Goal: Transaction & Acquisition: Purchase product/service

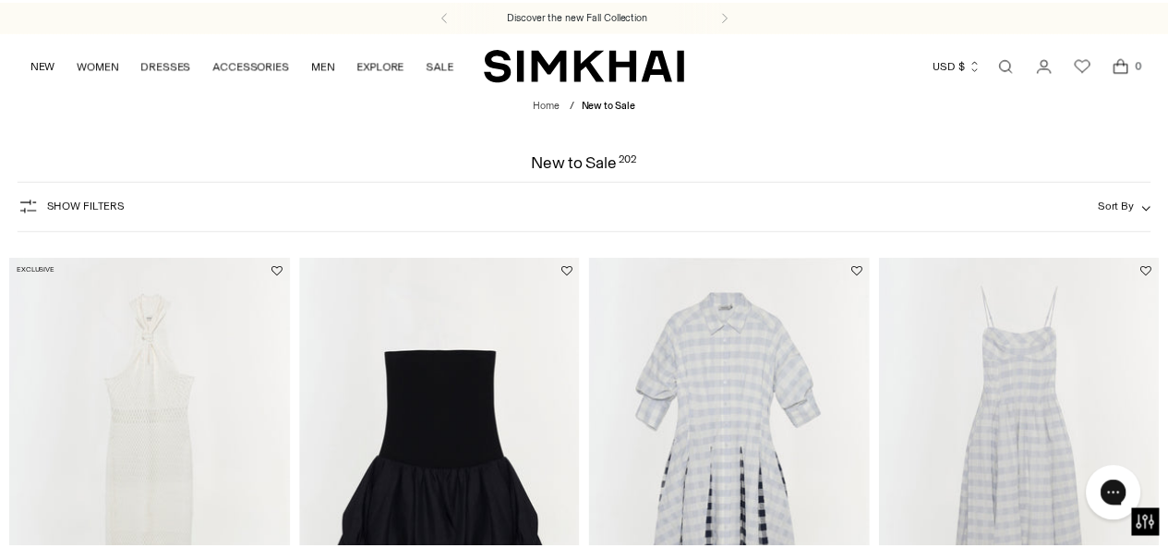
scroll to position [153, 0]
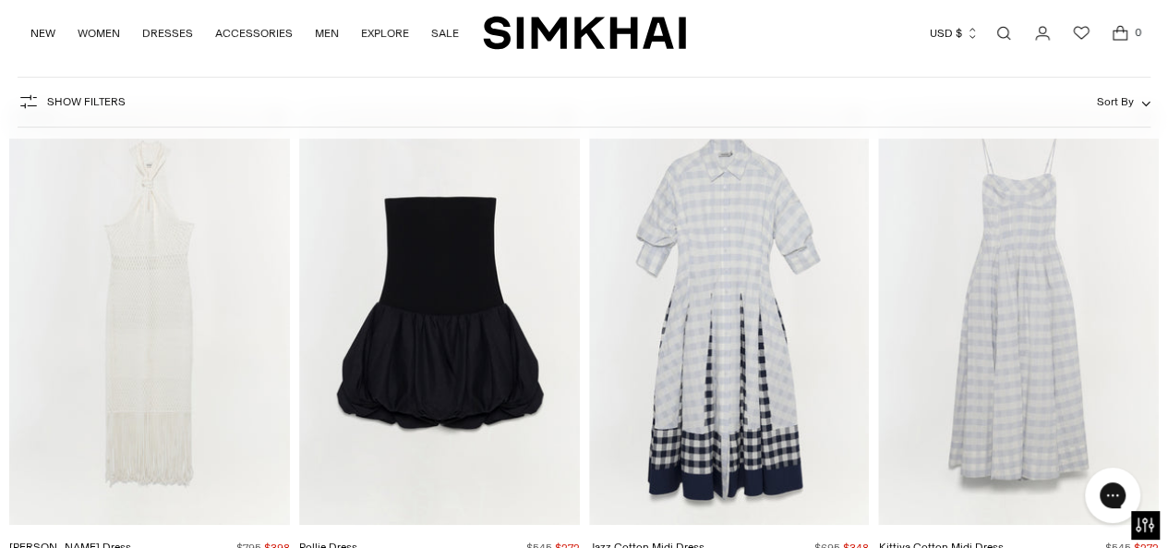
click at [81, 106] on span "Show Filters" at bounding box center [86, 101] width 79 height 13
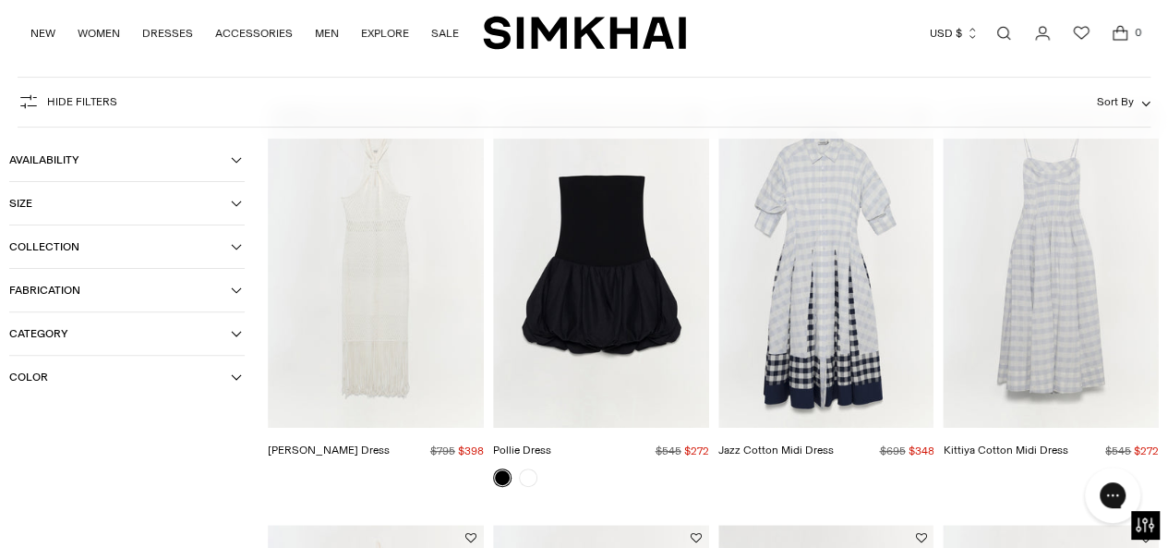
click at [67, 197] on span "Size" at bounding box center [120, 203] width 222 height 13
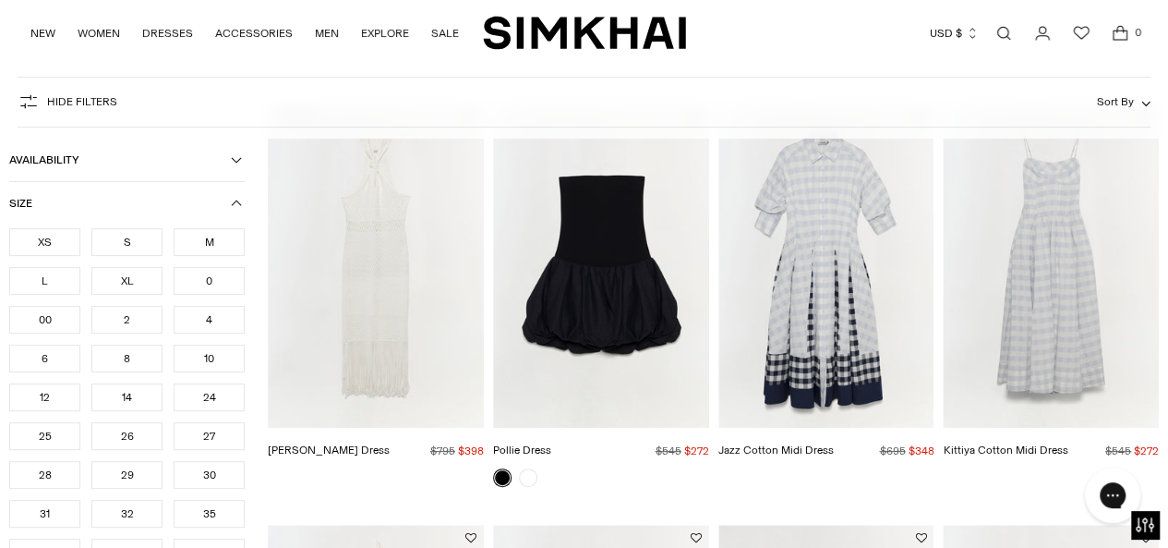
click at [67, 248] on div "XS" at bounding box center [44, 242] width 71 height 28
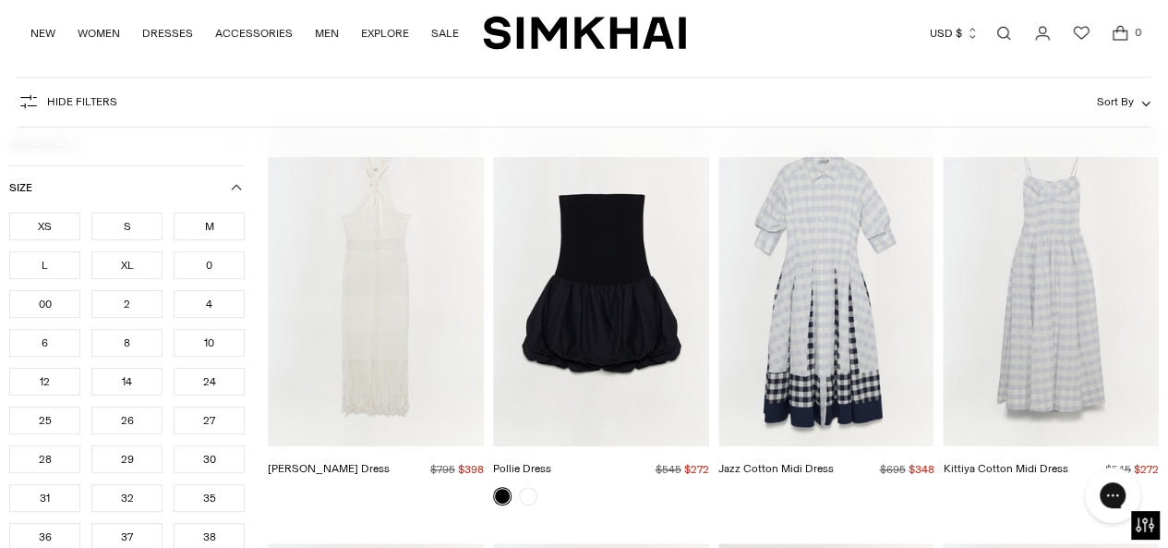
scroll to position [172, 0]
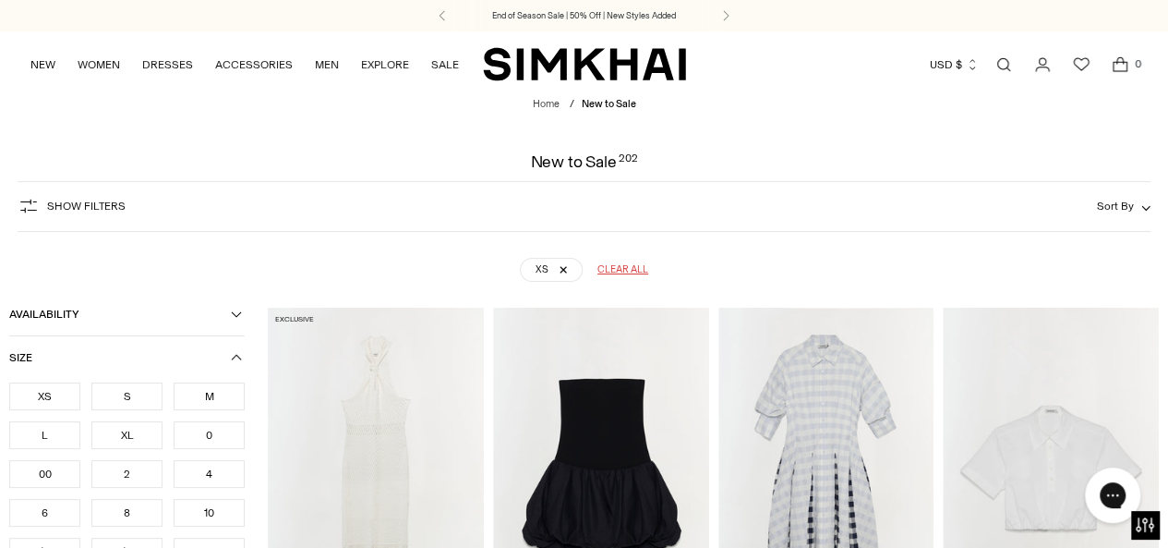
click at [218, 310] on span "Availability" at bounding box center [120, 314] width 222 height 13
click at [85, 350] on div "In stock" at bounding box center [127, 347] width 236 height 17
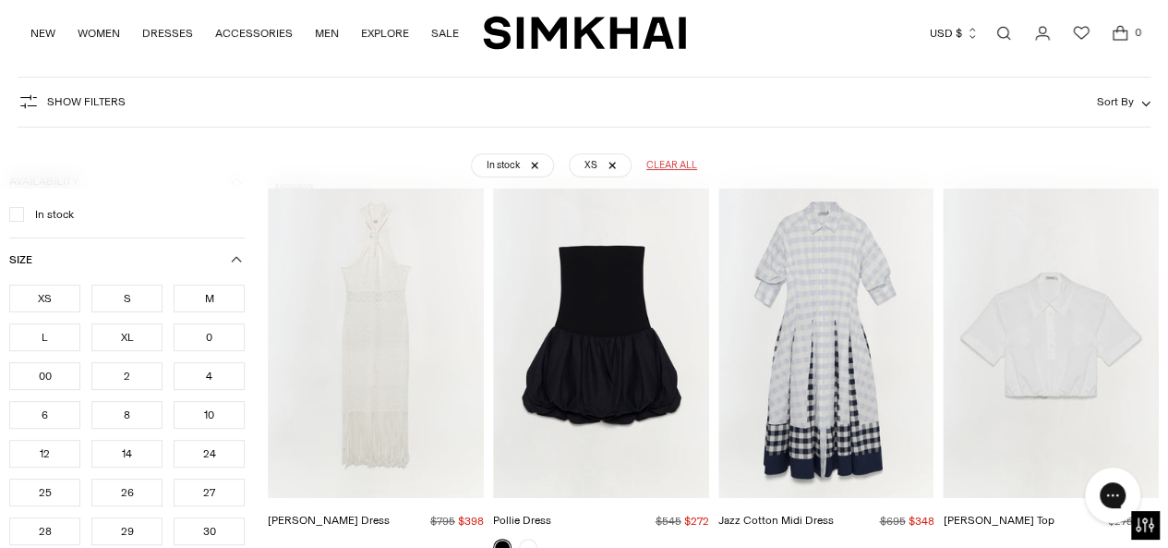
scroll to position [137, 0]
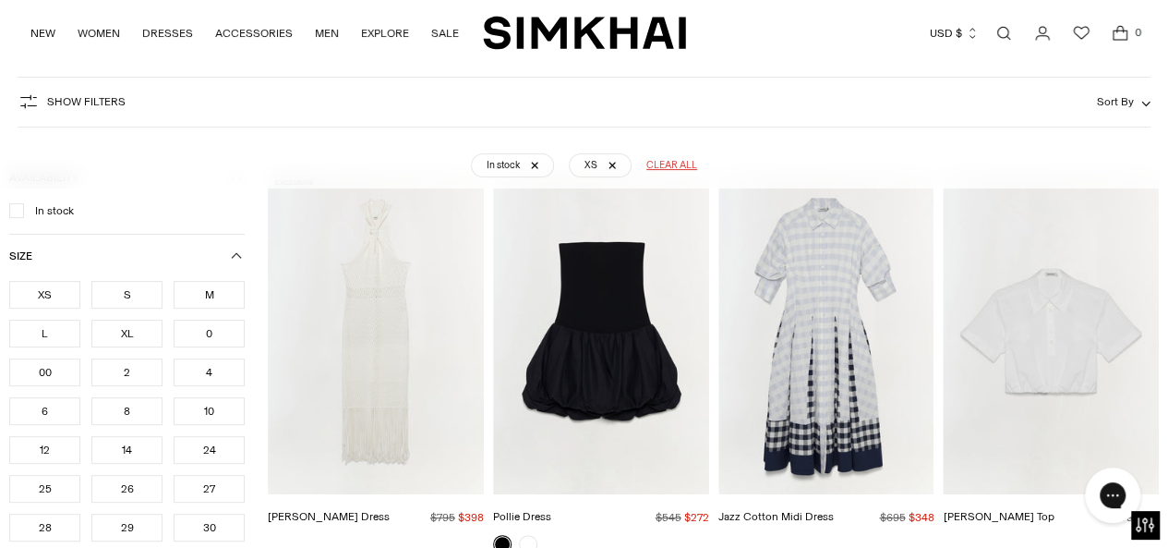
click at [239, 257] on icon "button" at bounding box center [236, 255] width 11 height 11
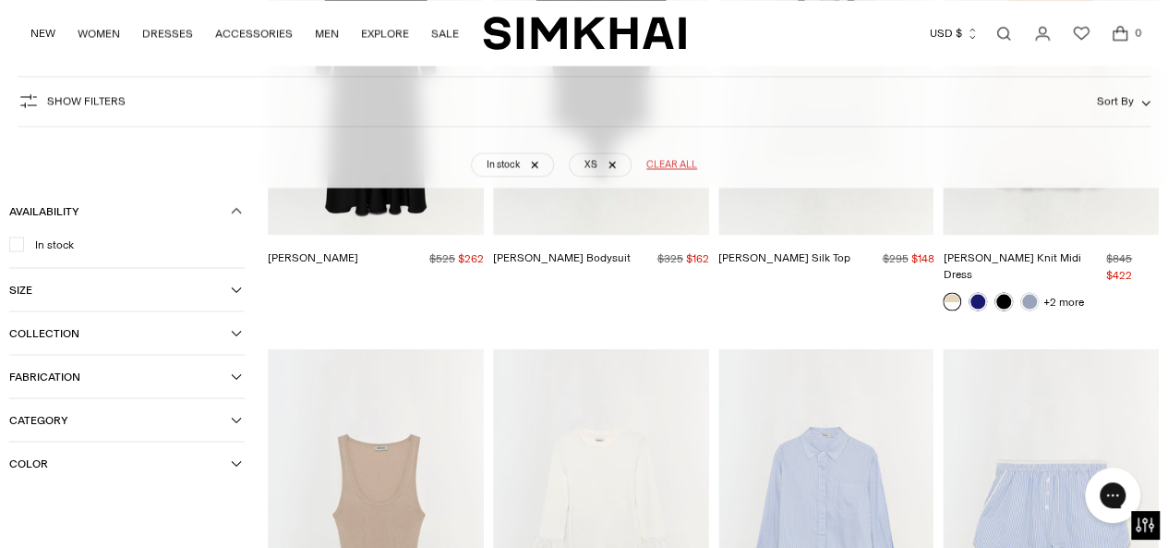
scroll to position [1984, 0]
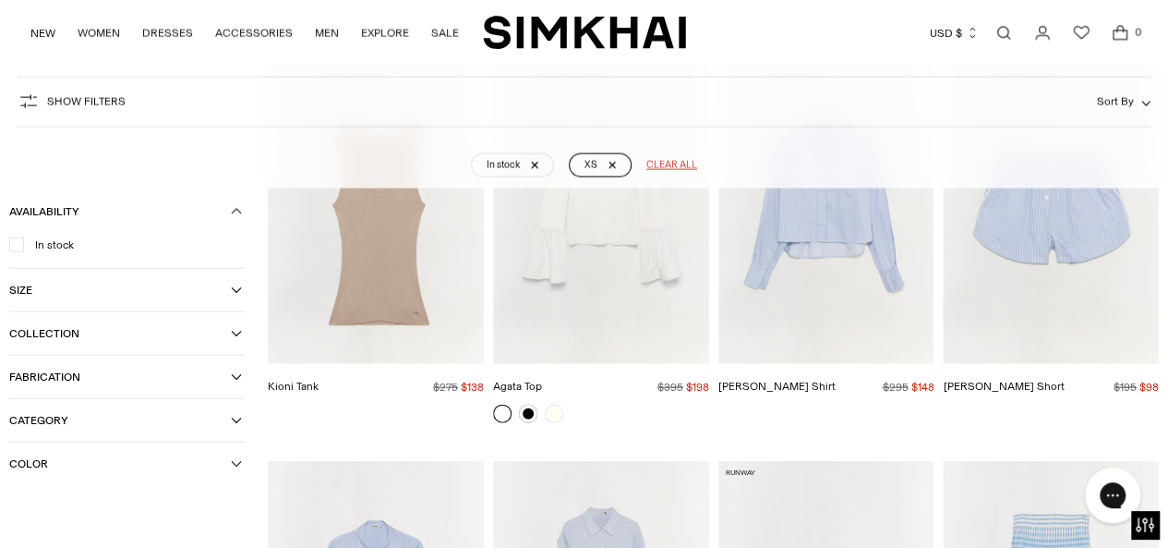
click at [609, 166] on link "XS" at bounding box center [600, 165] width 63 height 24
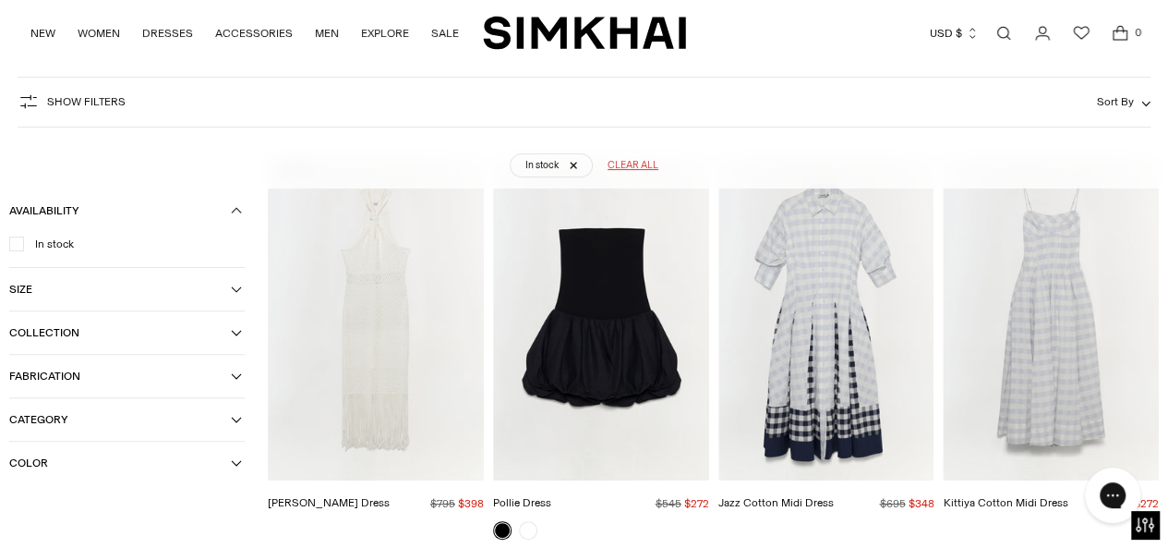
scroll to position [137, 0]
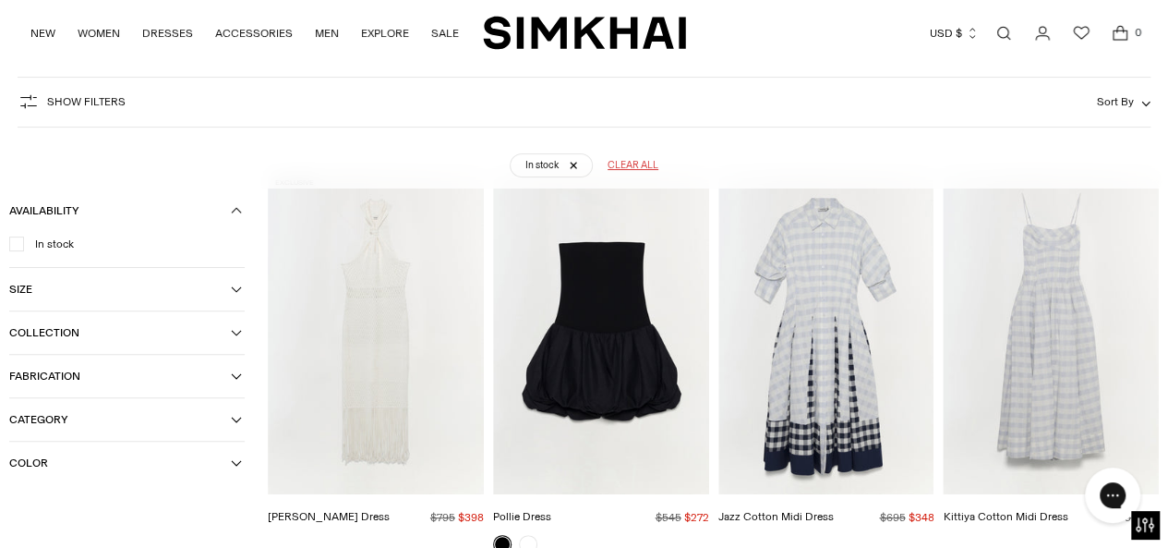
click at [236, 285] on icon "button" at bounding box center [236, 289] width 11 height 11
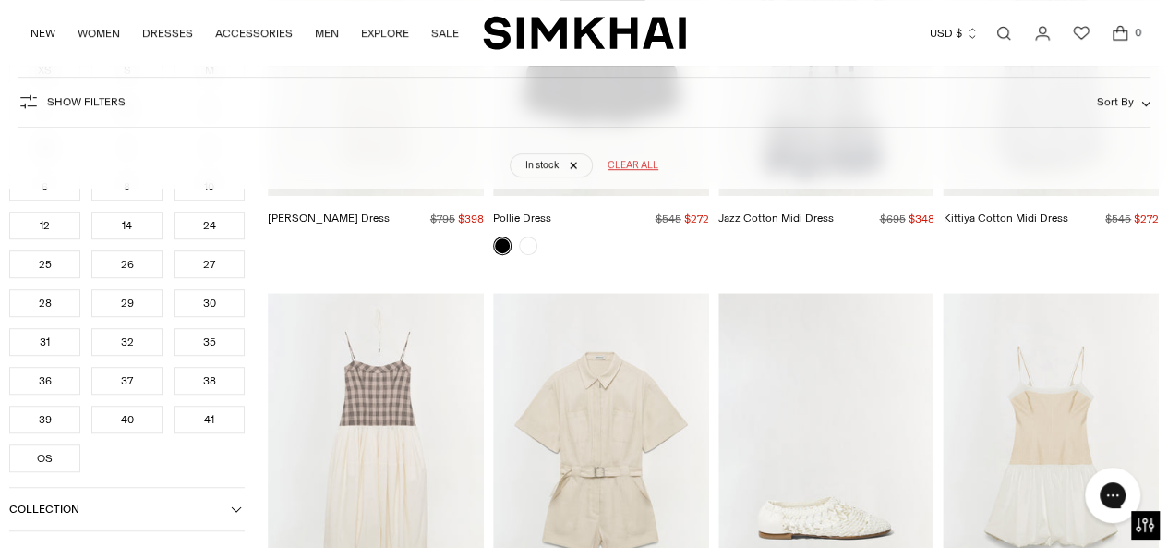
scroll to position [444, 0]
